Goal: Purchase product/service

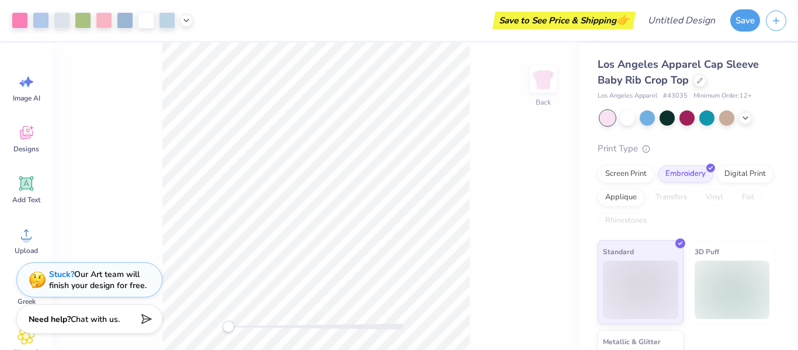
scroll to position [64, 0]
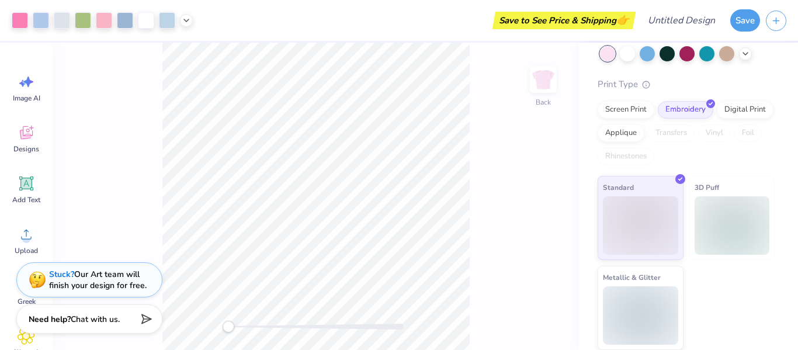
click at [722, 256] on div "3D Puff" at bounding box center [732, 218] width 86 height 84
click at [718, 228] on img at bounding box center [731, 225] width 75 height 58
click at [656, 204] on img at bounding box center [640, 223] width 75 height 58
click at [651, 286] on img at bounding box center [640, 313] width 75 height 58
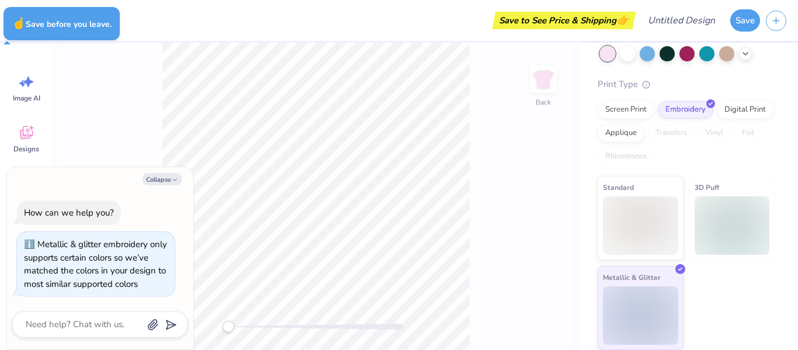
type textarea "x"
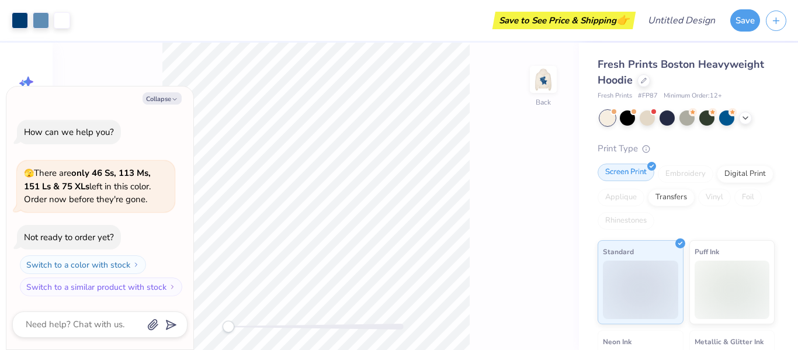
click at [727, 175] on div "Digital Print" at bounding box center [745, 174] width 57 height 18
click at [620, 173] on div "Screen Print" at bounding box center [625, 173] width 57 height 18
click at [648, 119] on div at bounding box center [646, 116] width 15 height 15
click at [689, 113] on circle at bounding box center [693, 112] width 8 height 8
click at [551, 15] on div "Save to See Price & Shipping 👉" at bounding box center [563, 21] width 137 height 18
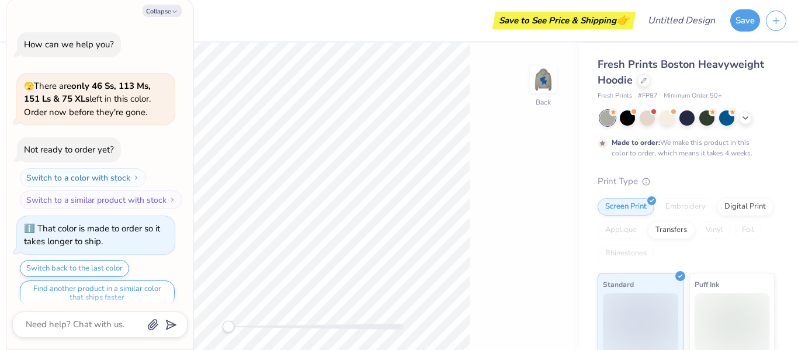
click at [290, 6] on div "Save to See Price & Shipping 👉" at bounding box center [354, 20] width 557 height 41
click at [203, 15] on div "Save to See Price & Shipping 👉" at bounding box center [354, 20] width 557 height 41
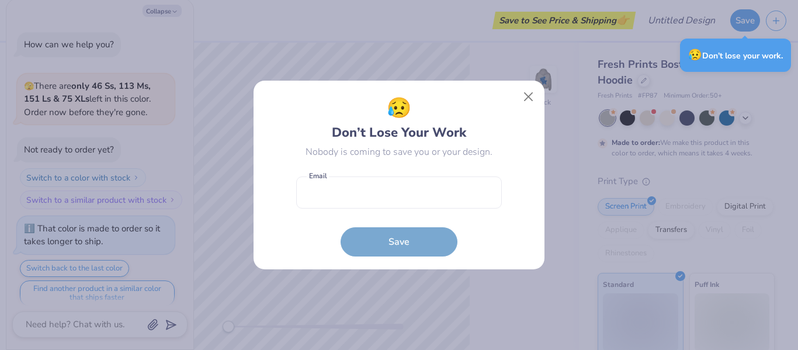
type textarea "x"
